Goal: Check status: Check status

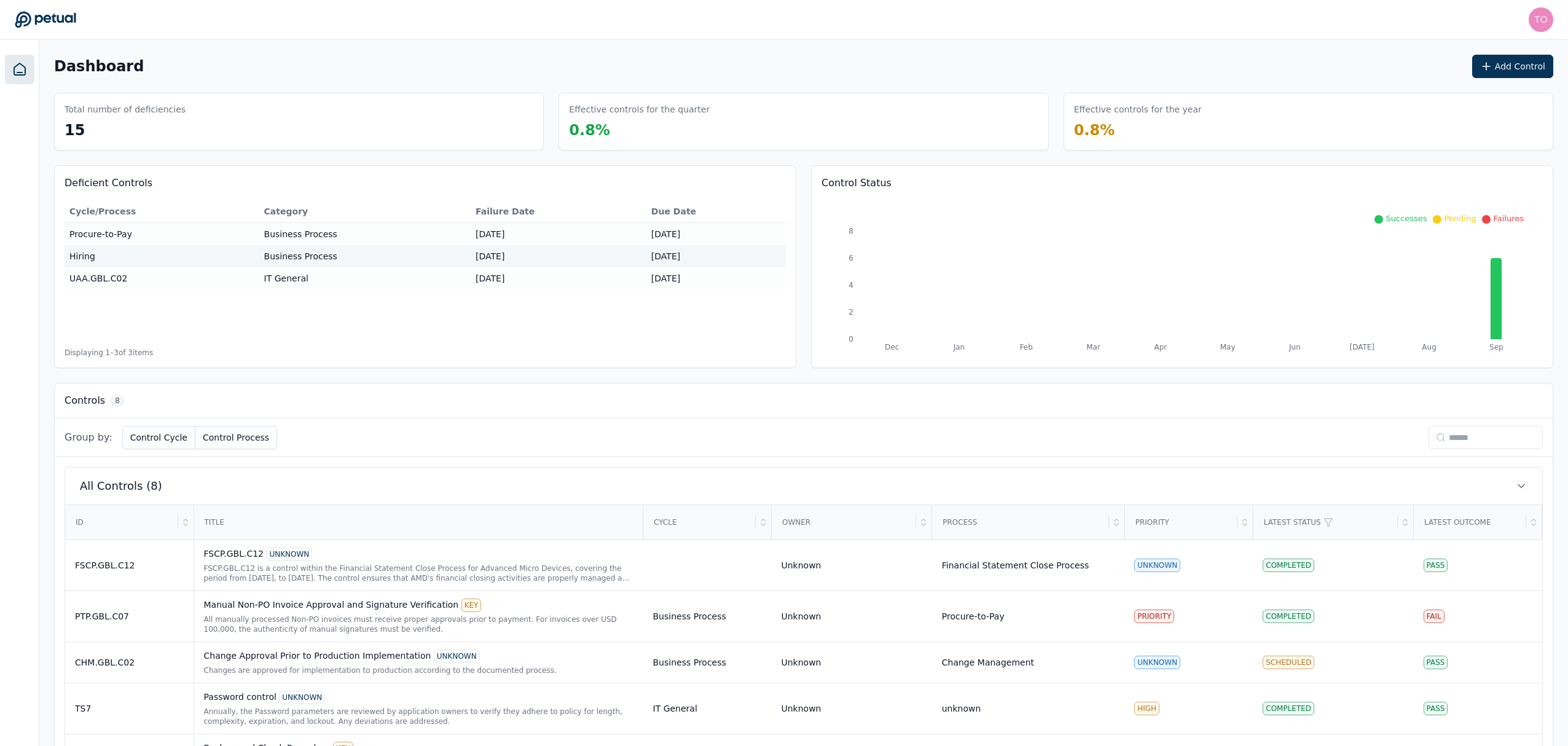
scroll to position [204, 0]
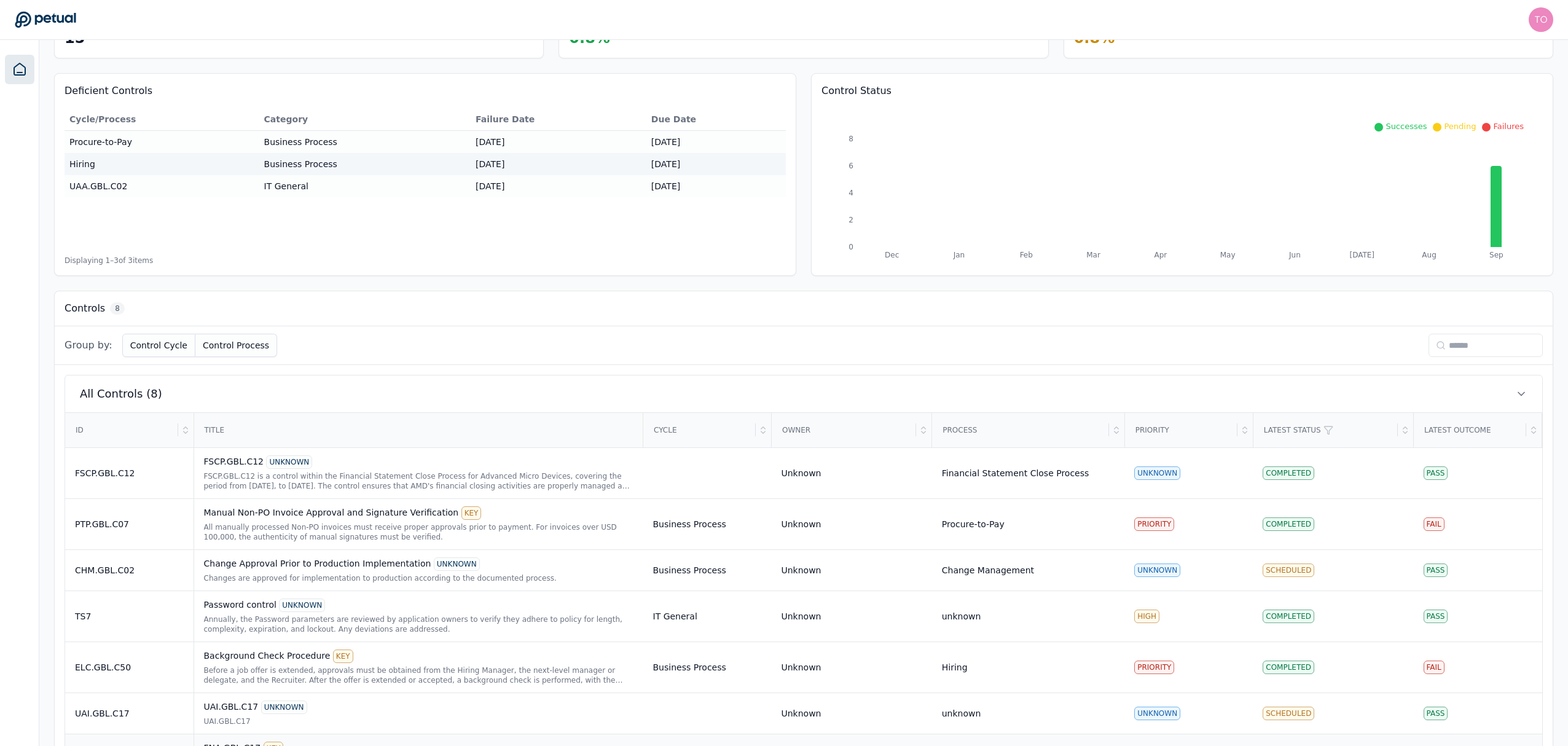
scroll to position [204, 0]
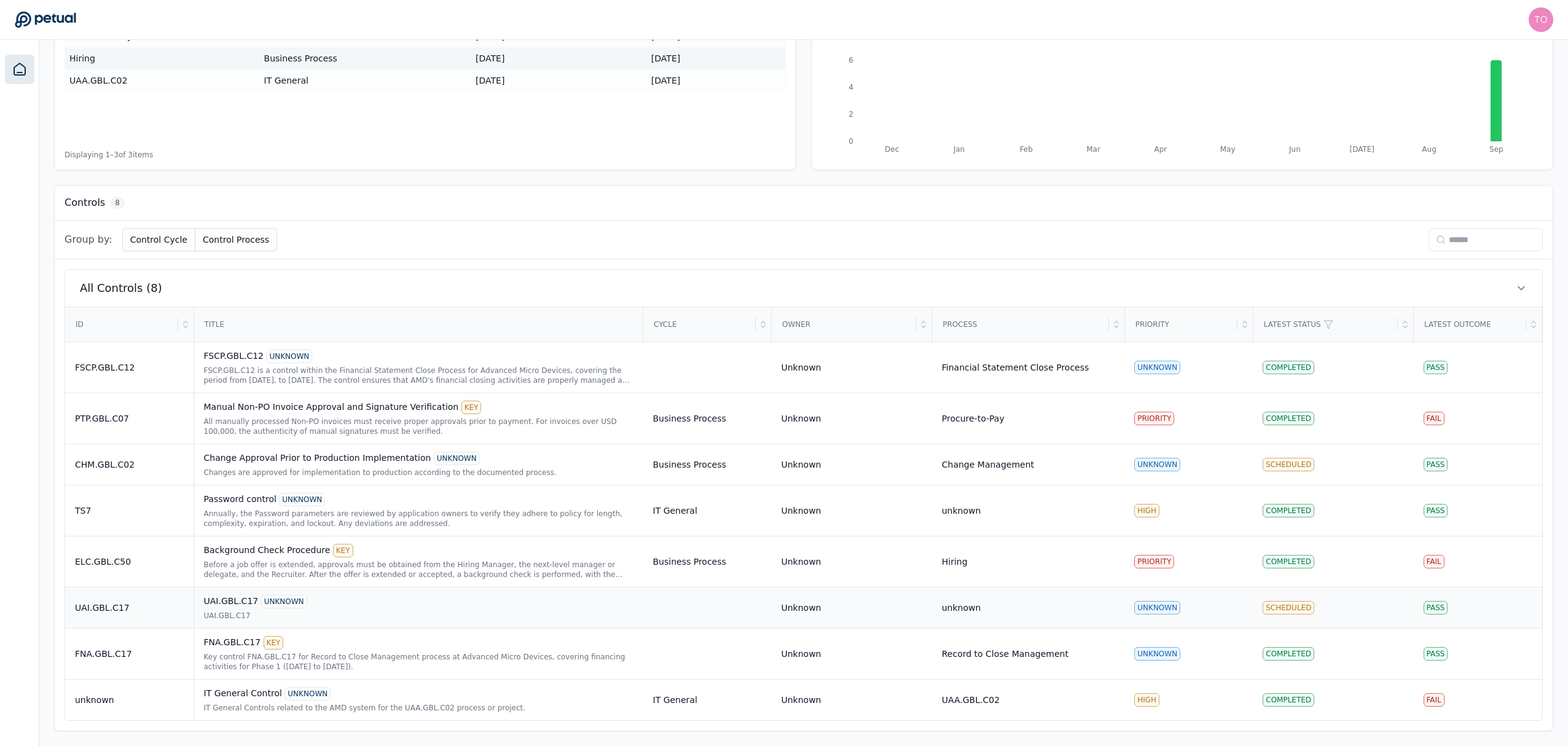
click at [377, 608] on div "UAI.GBL.C17 UNKNOWN" at bounding box center [418, 601] width 429 height 14
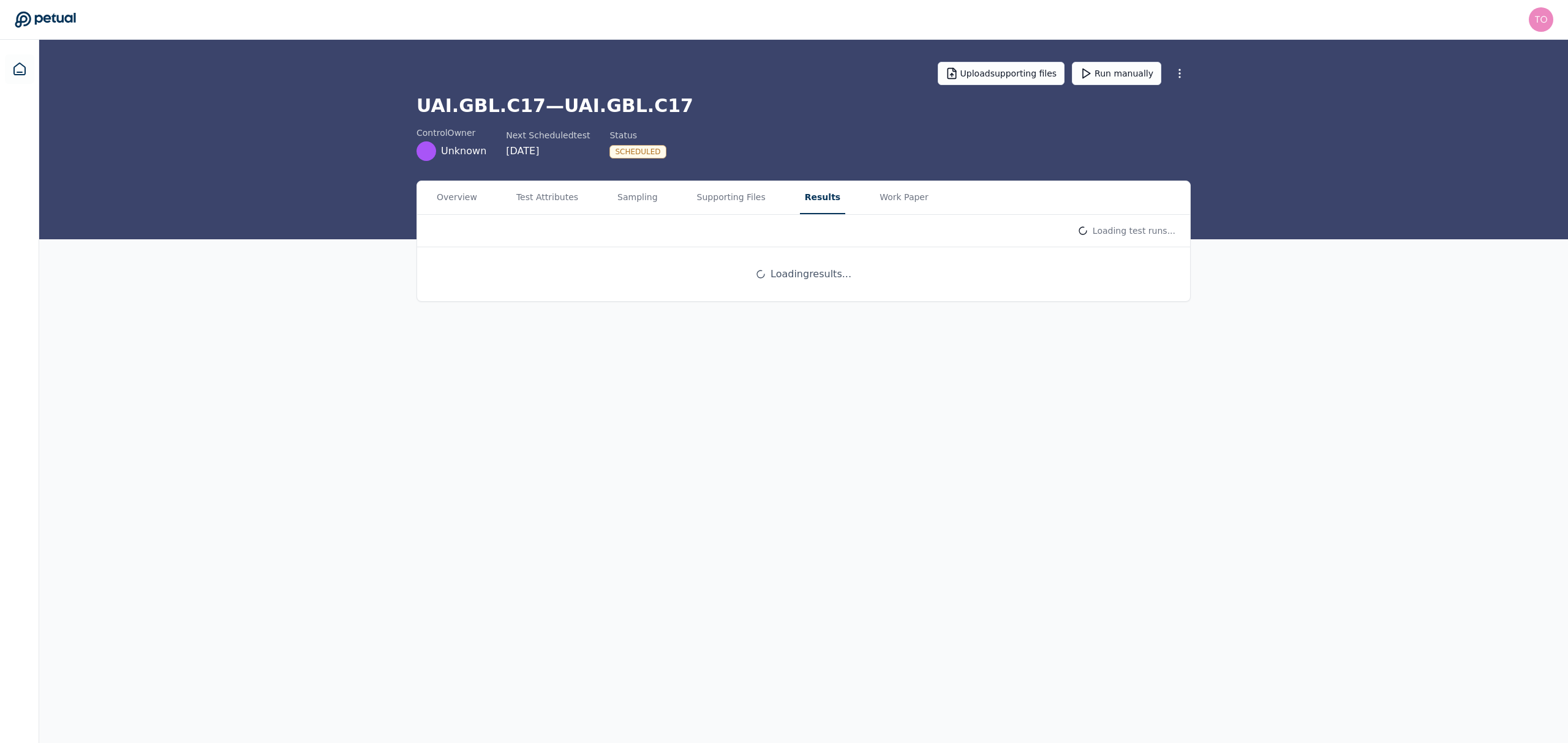
click at [804, 197] on button "Results" at bounding box center [823, 197] width 45 height 33
click at [1143, 74] on button "Run manually" at bounding box center [1116, 74] width 89 height 23
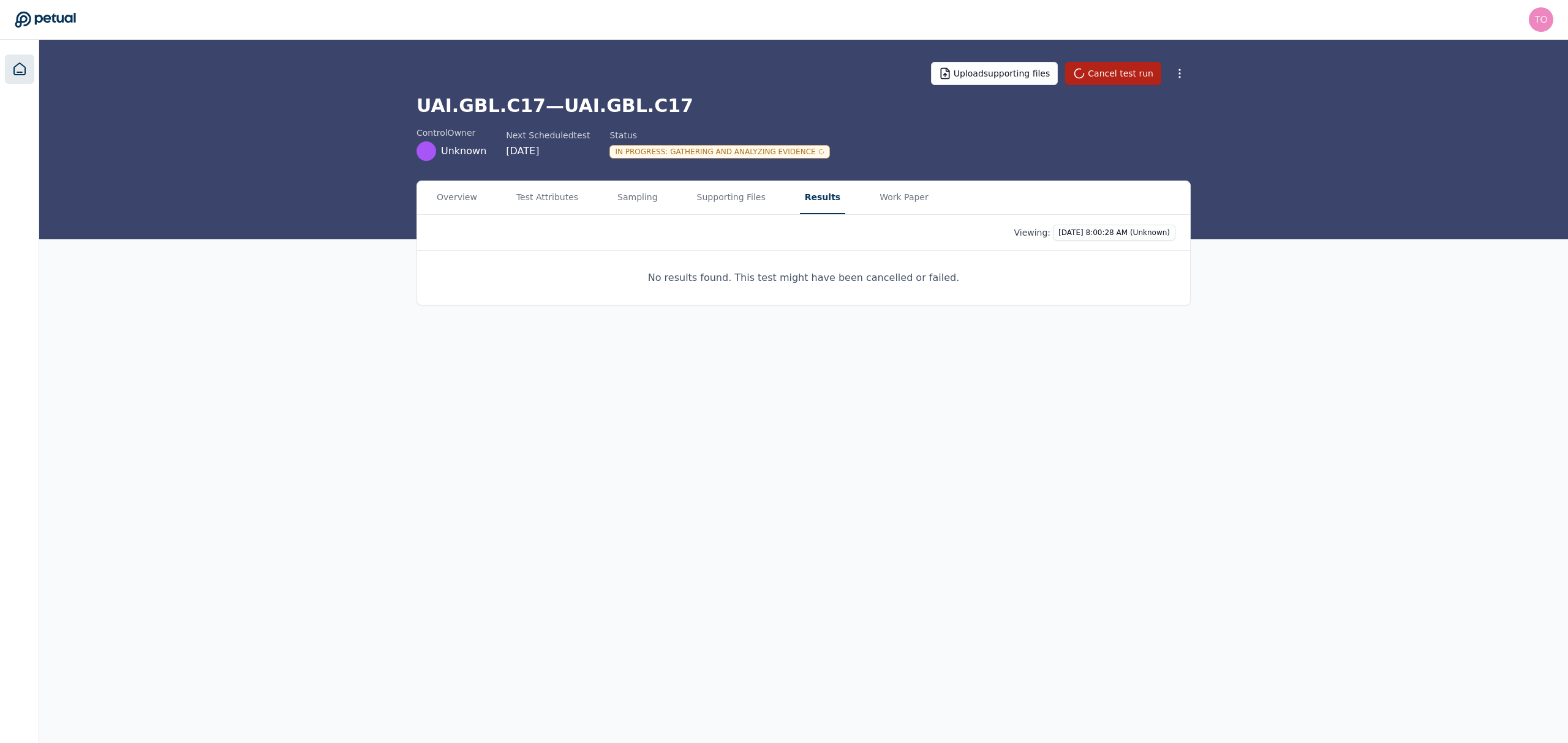
click at [20, 72] on icon at bounding box center [20, 68] width 11 height 12
